Goal: Information Seeking & Learning: Understand process/instructions

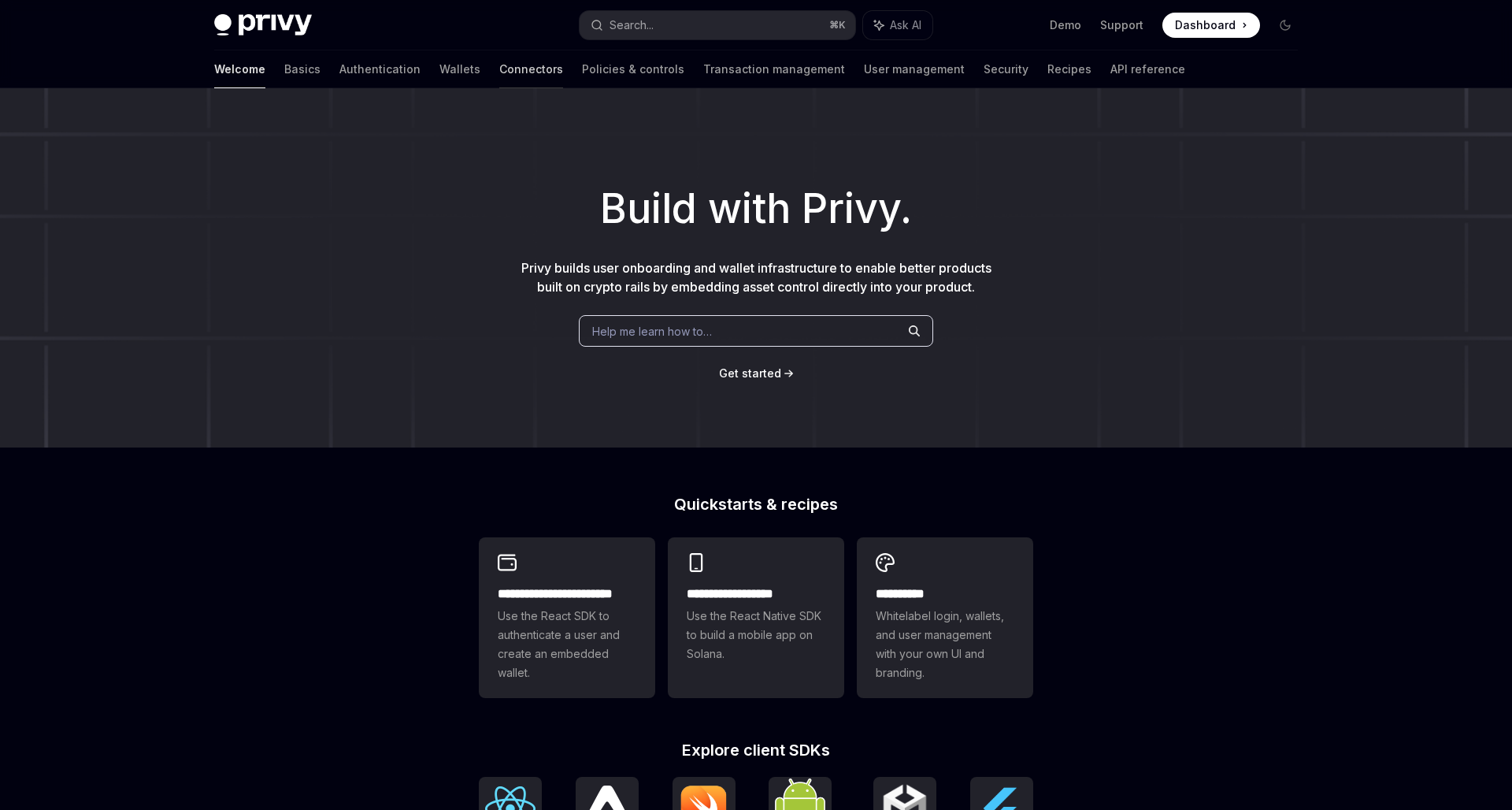
click at [499, 65] on link "Connectors" at bounding box center [531, 70] width 64 height 38
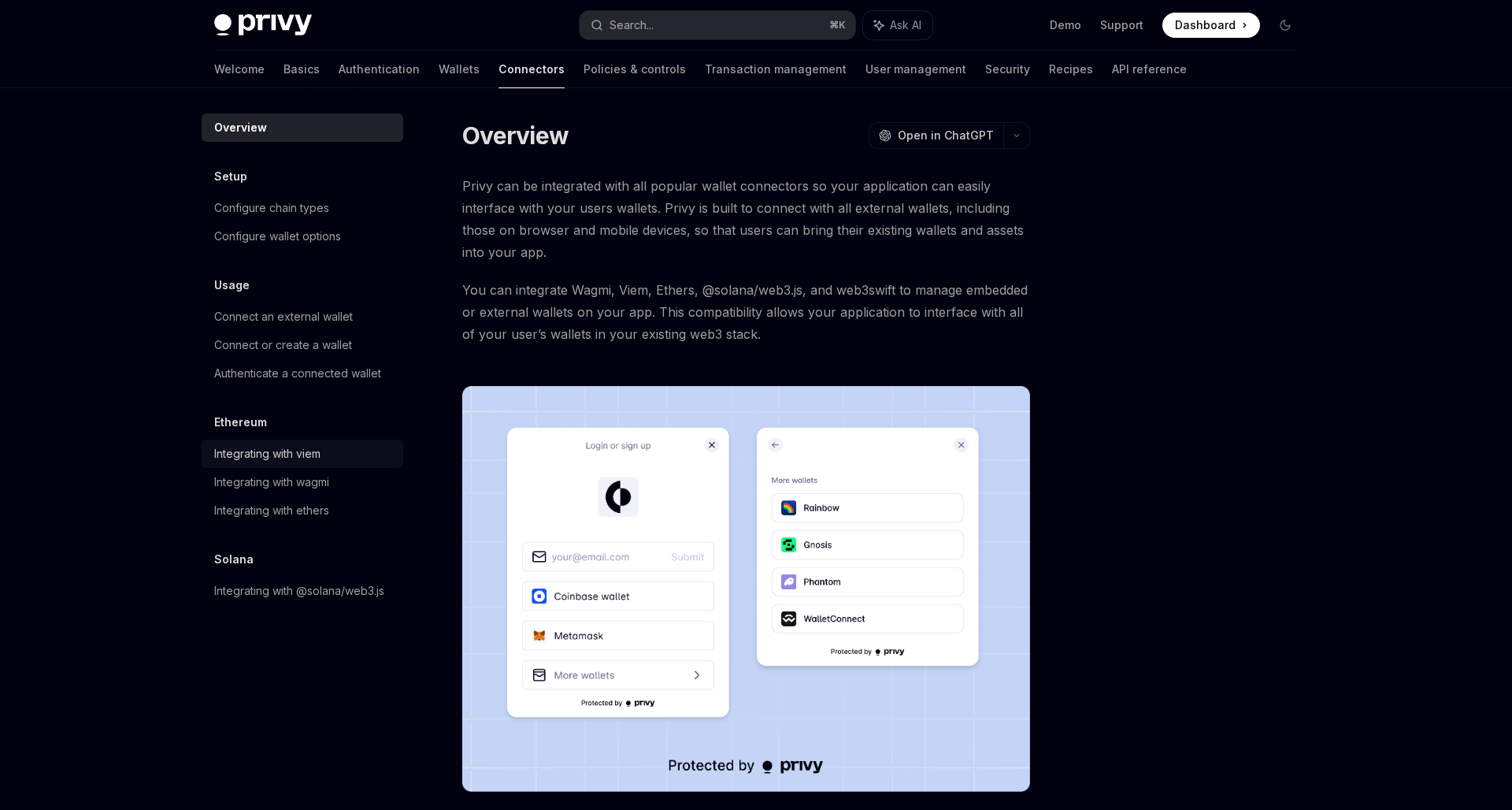
click at [288, 453] on div "Integrating with viem" at bounding box center [267, 454] width 106 height 19
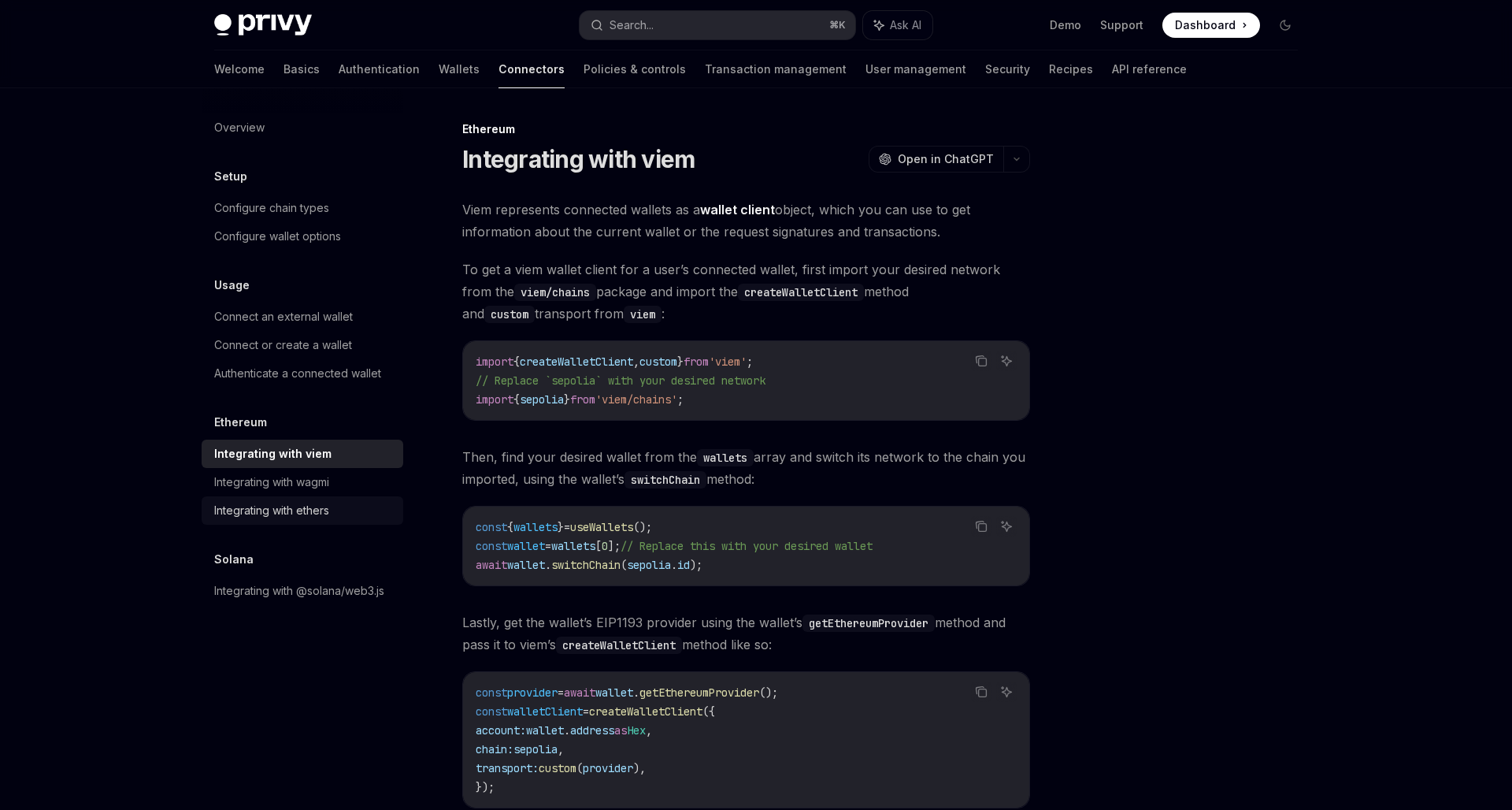
click at [304, 507] on div "Integrating with ethers" at bounding box center [272, 510] width 115 height 19
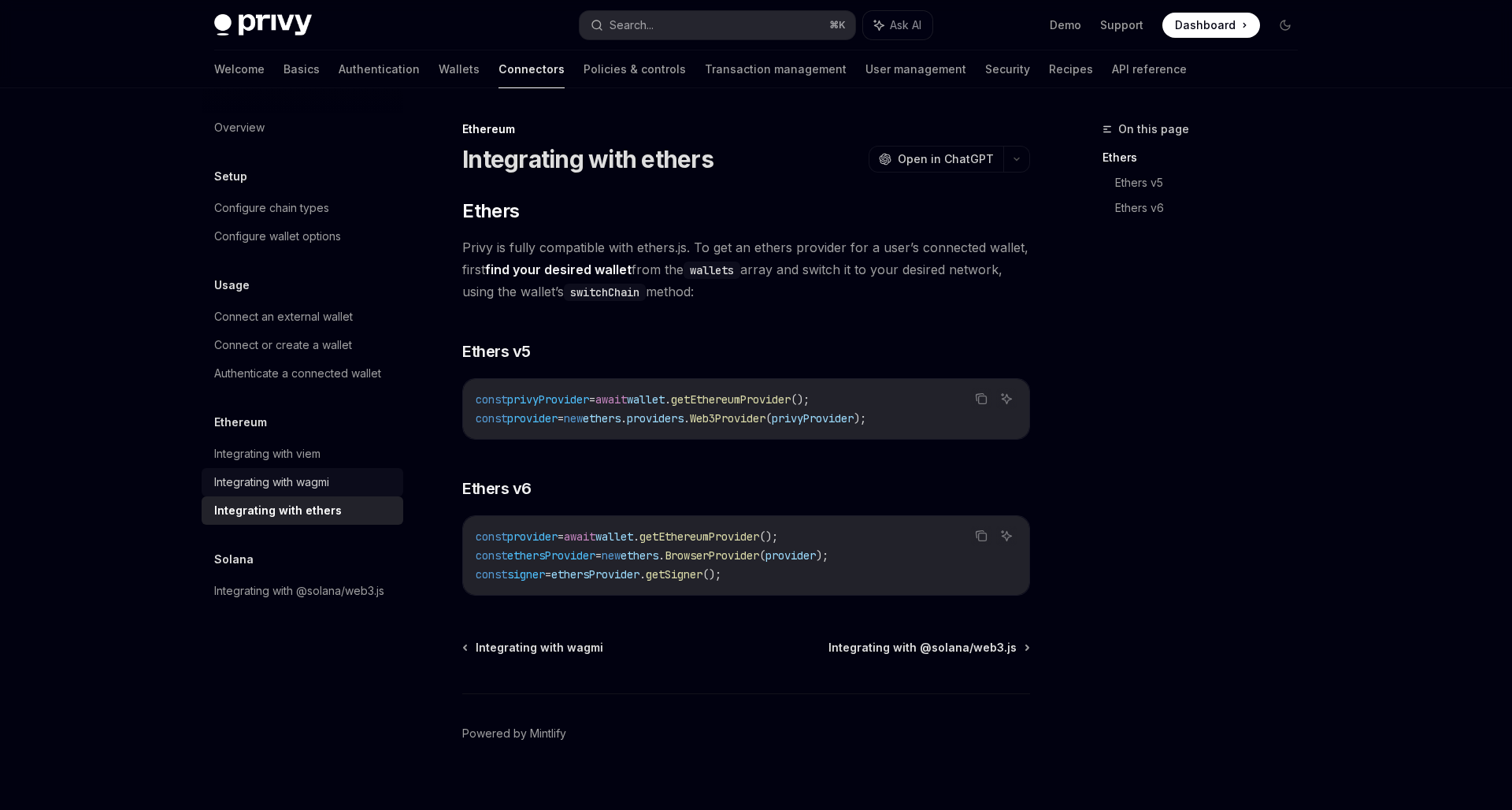
click at [260, 480] on div "Integrating with wagmi" at bounding box center [272, 482] width 115 height 19
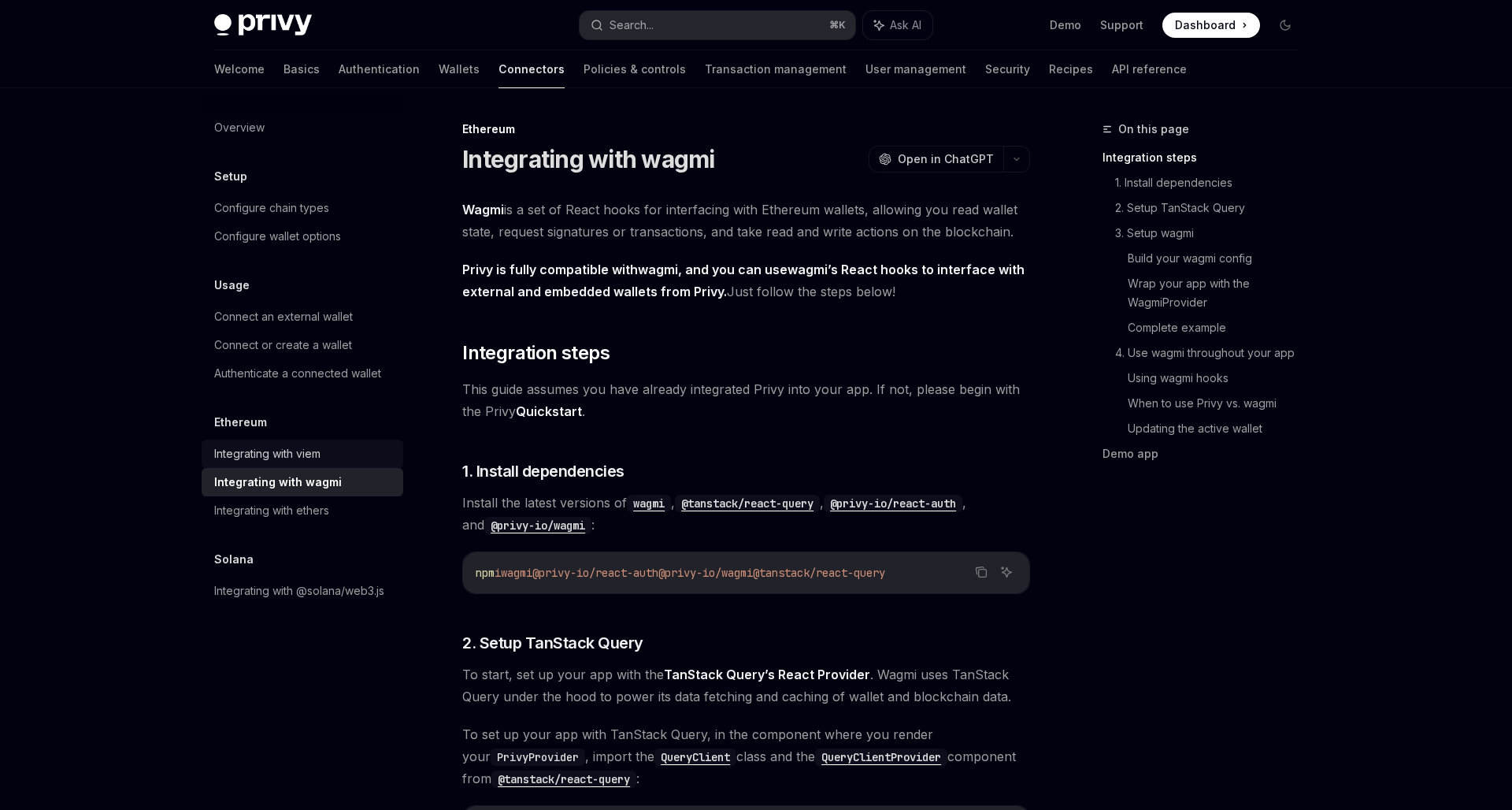
click at [363, 460] on div "Integrating with viem" at bounding box center [304, 454] width 179 height 19
type textarea "*"
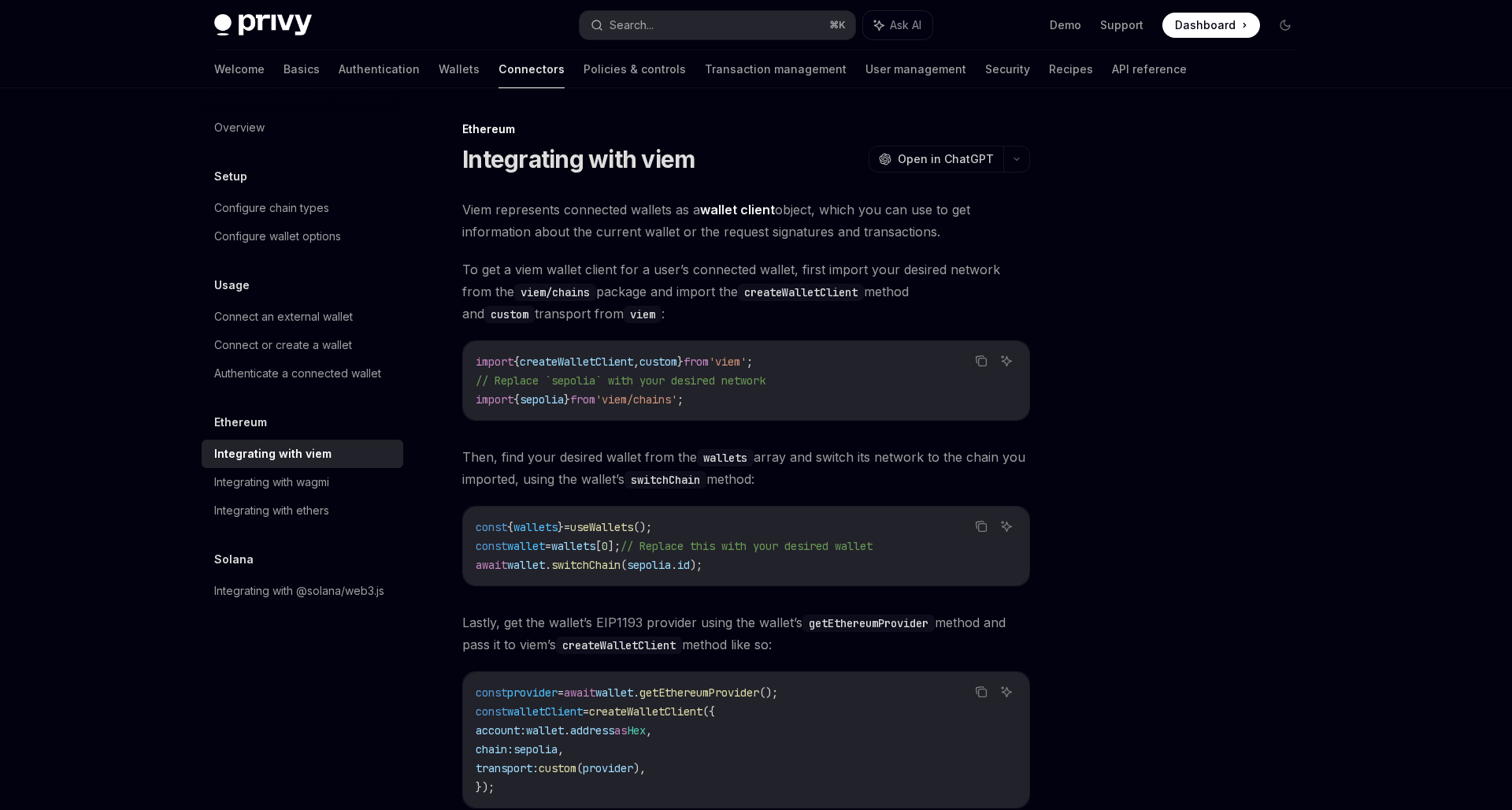
click at [747, 363] on span "'viem'" at bounding box center [727, 361] width 38 height 14
copy span "viem"
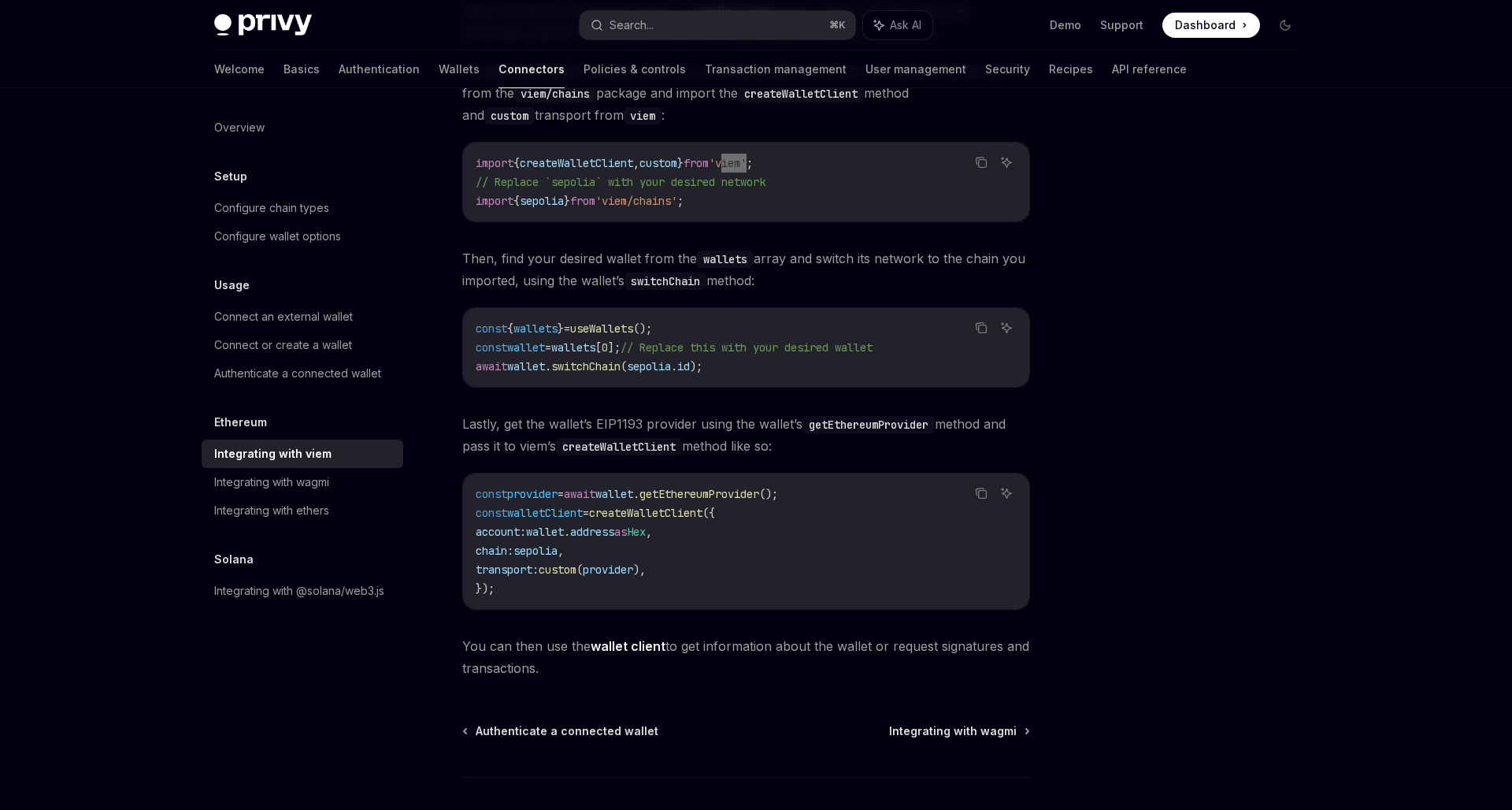
scroll to position [197, 0]
click at [678, 163] on span "custom" at bounding box center [659, 164] width 38 height 14
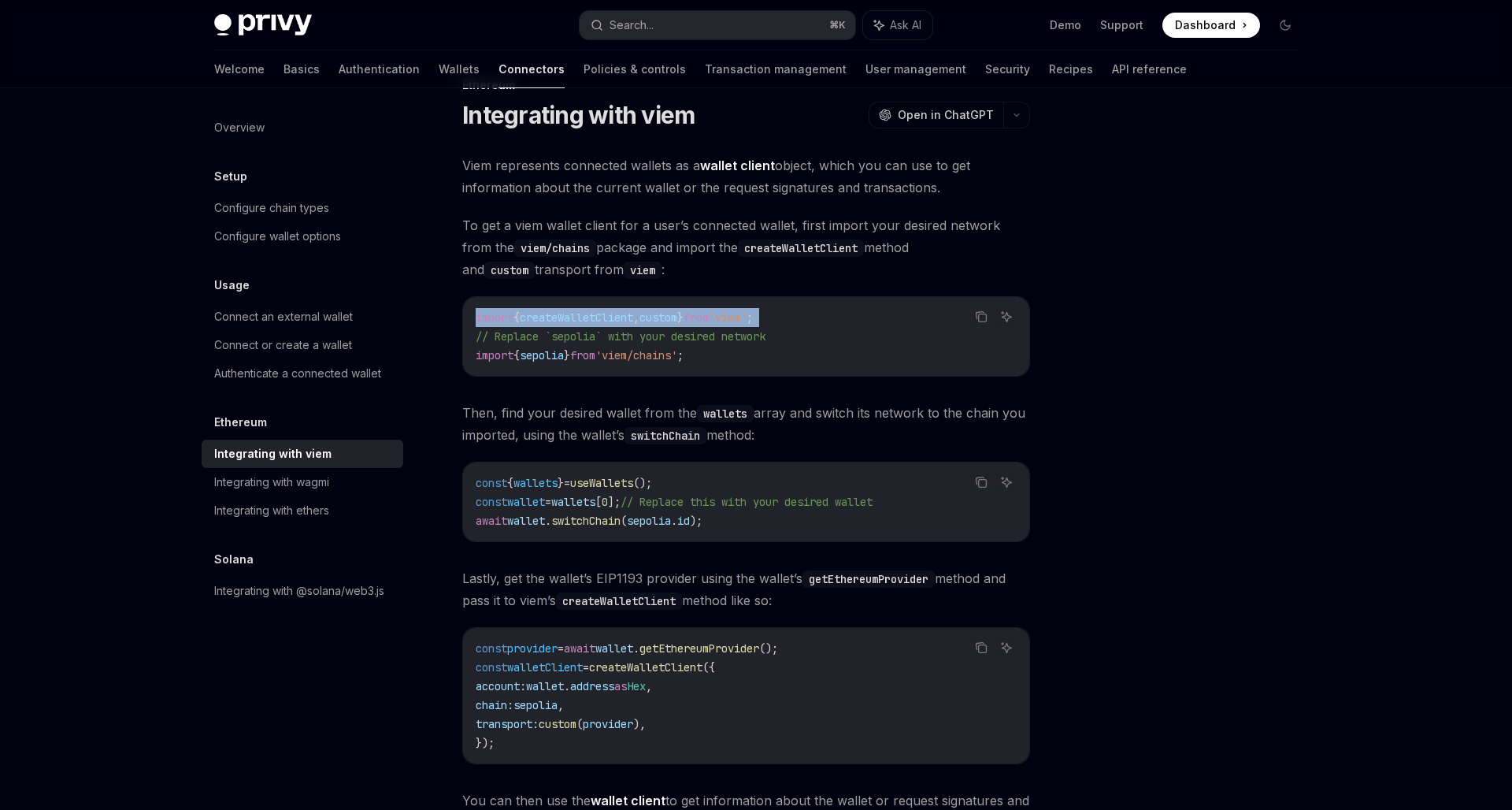
scroll to position [0, 0]
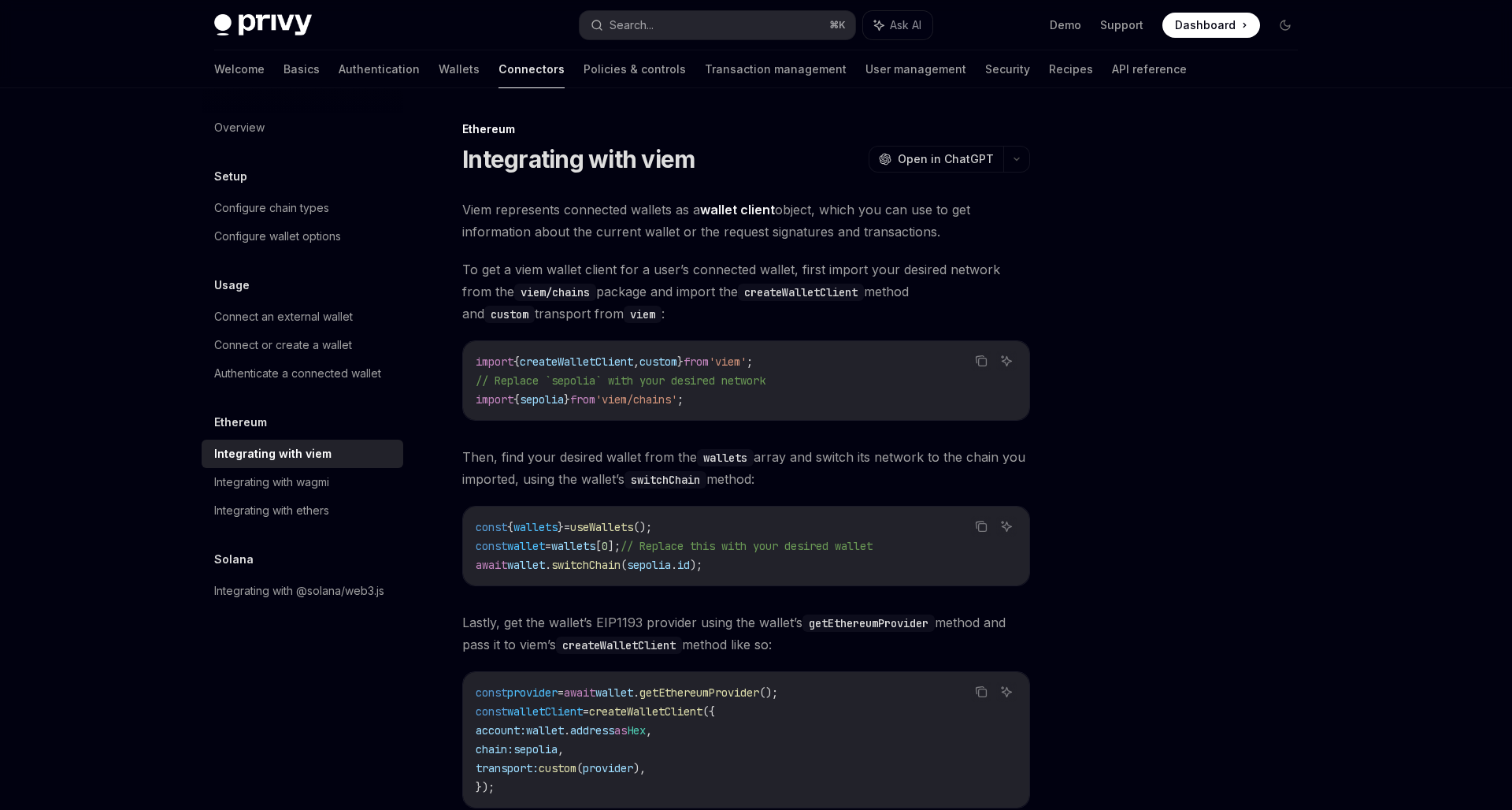
click at [741, 315] on span "To get a viem wallet client for a user’s connected wallet, first import your de…" at bounding box center [746, 291] width 568 height 66
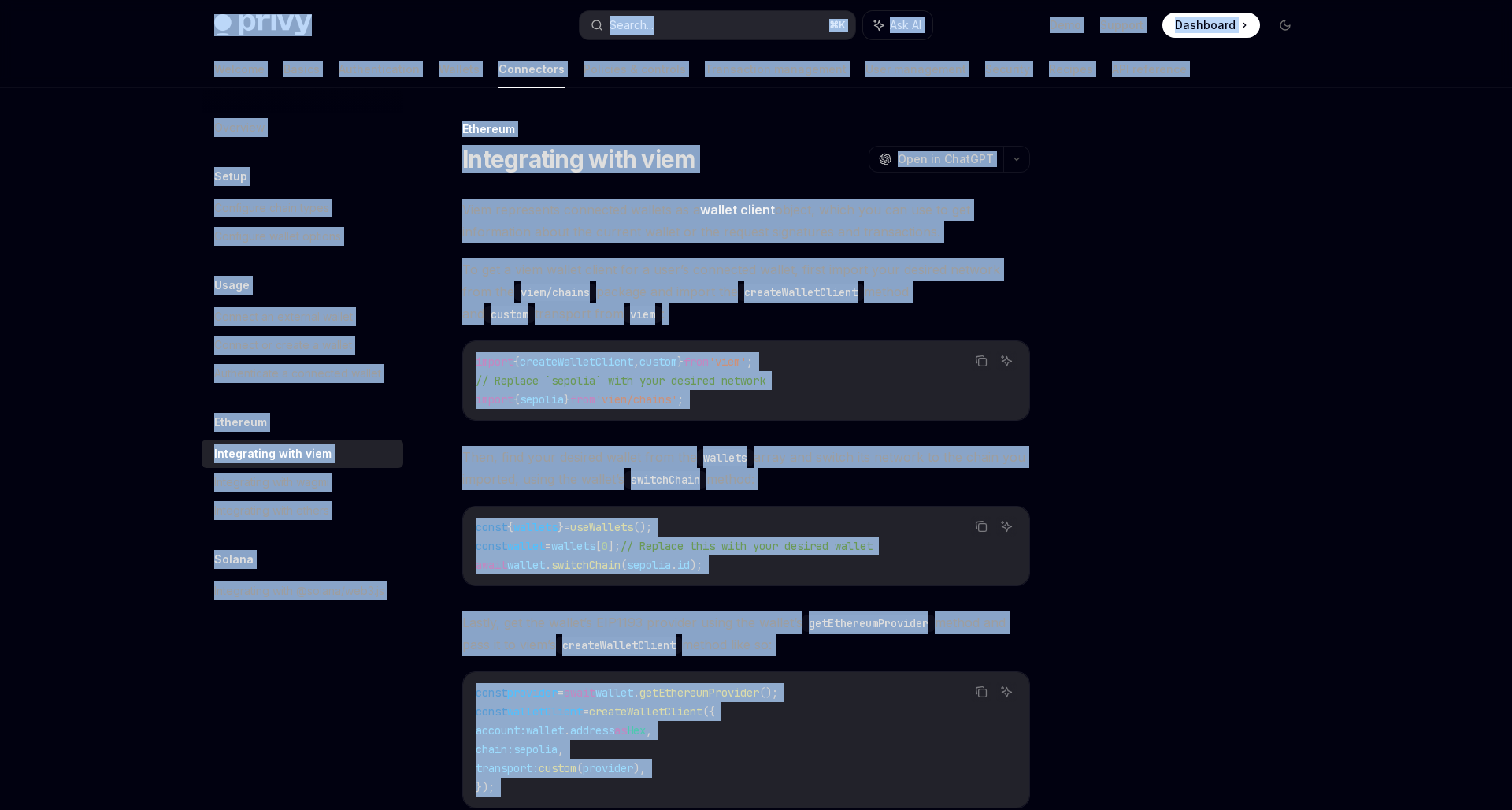
click at [741, 315] on span "To get a viem wallet client for a user’s connected wallet, first import your de…" at bounding box center [746, 291] width 568 height 66
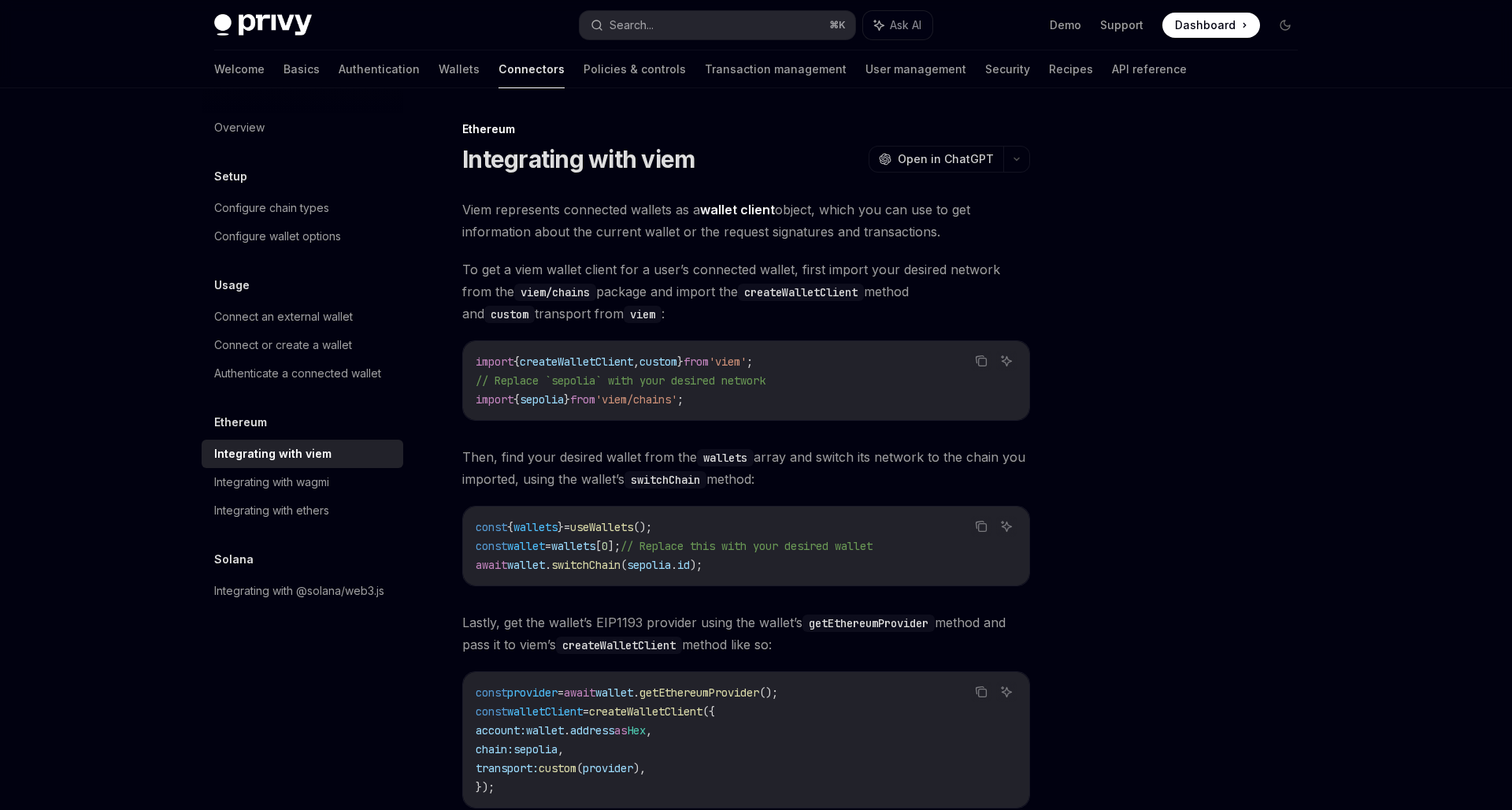
click at [465, 133] on div "Ethereum" at bounding box center [746, 129] width 568 height 16
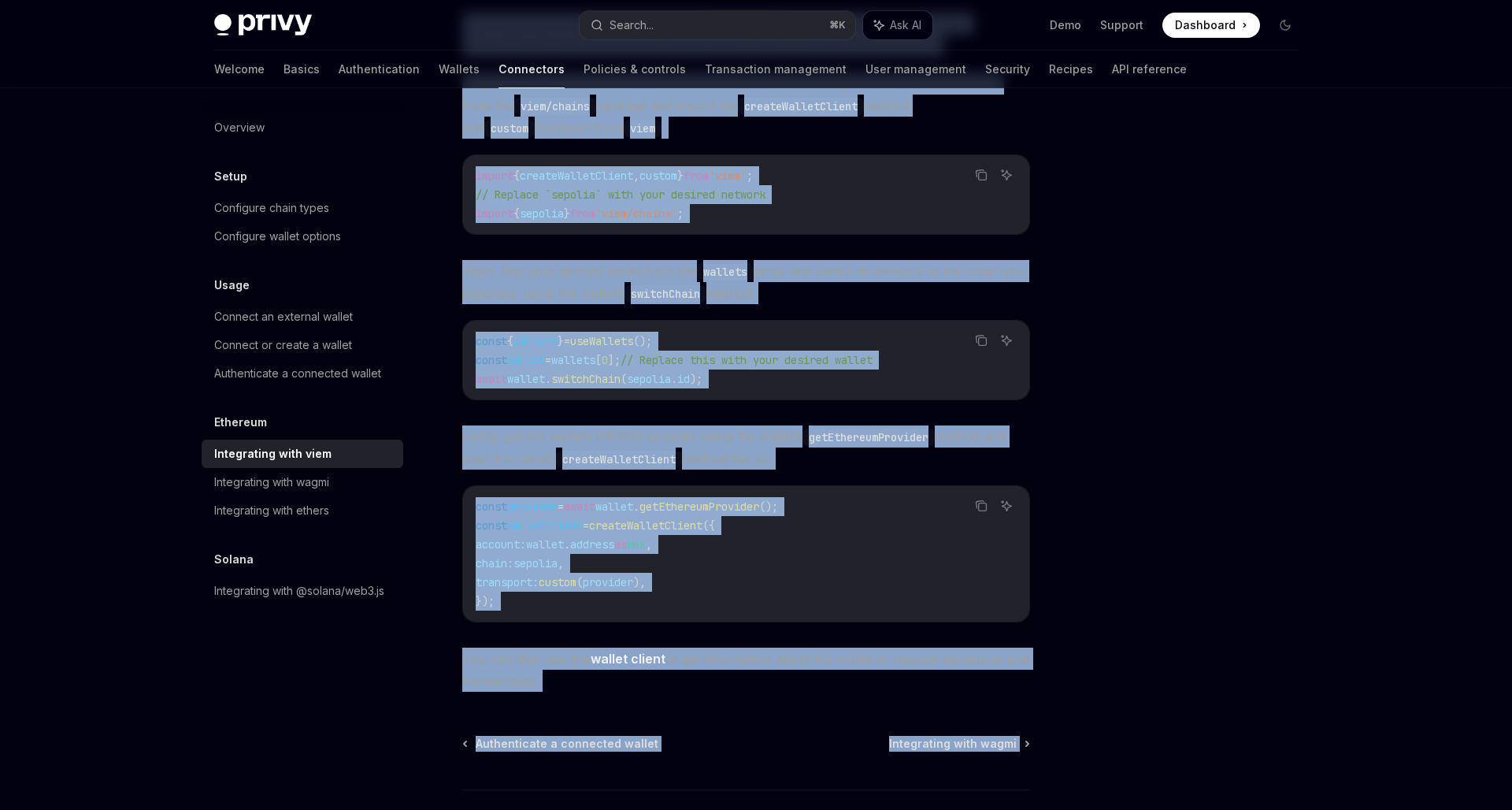
scroll to position [192, 0]
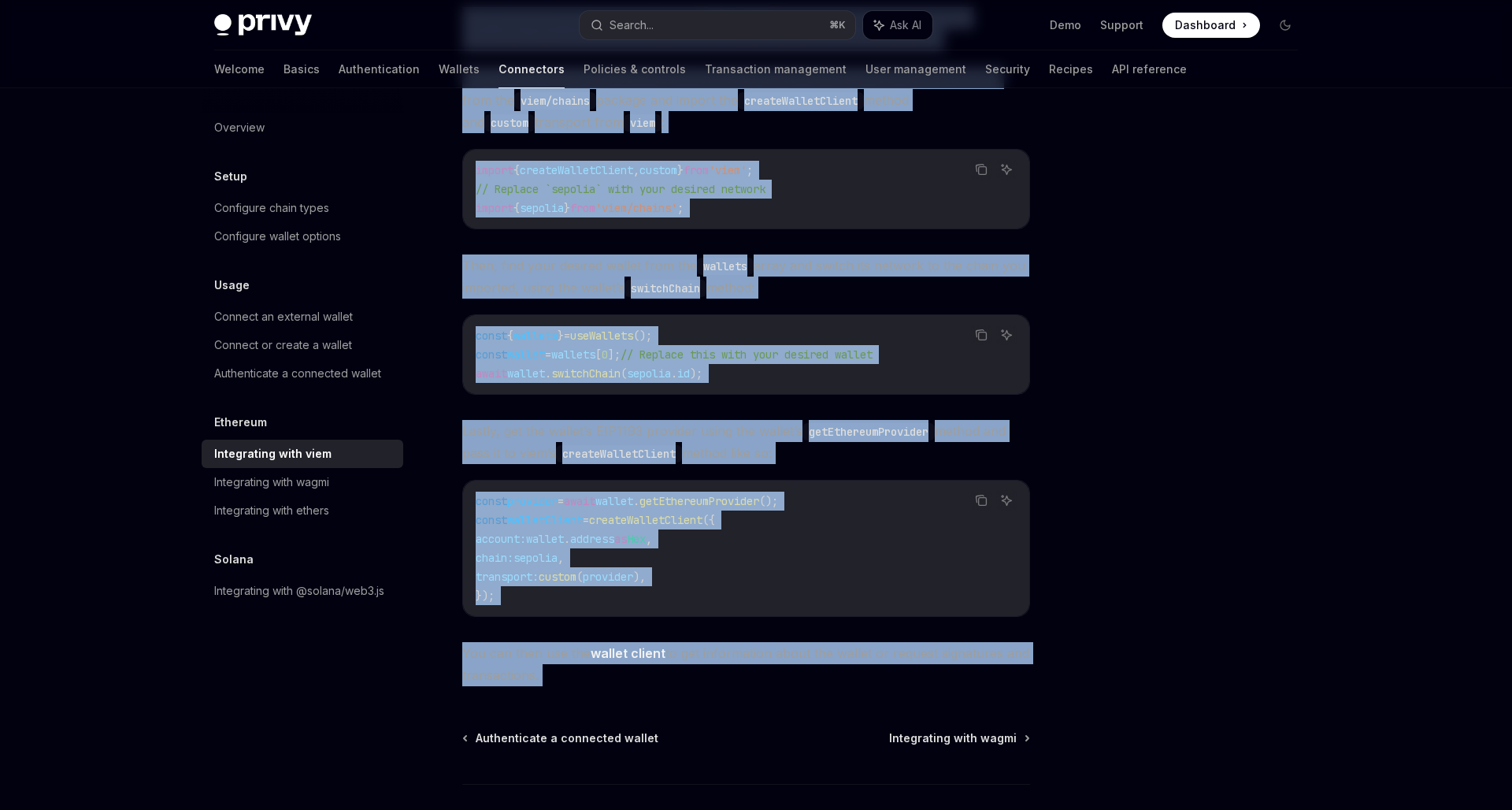
drag, startPoint x: 465, startPoint y: 133, endPoint x: 717, endPoint y: 680, distance: 602.3
click at [717, 680] on div "Ethereum Integrating with viem OpenAI Open in ChatGPT OpenAI Open in ChatGPT Vi…" at bounding box center [598, 424] width 869 height 991
copy div "Loremips Dolorsitame cons adip ElitSE Doei te InciDID UtlaBO Etdo ma AliqUAE Ad…"
